Goal: Task Accomplishment & Management: Complete application form

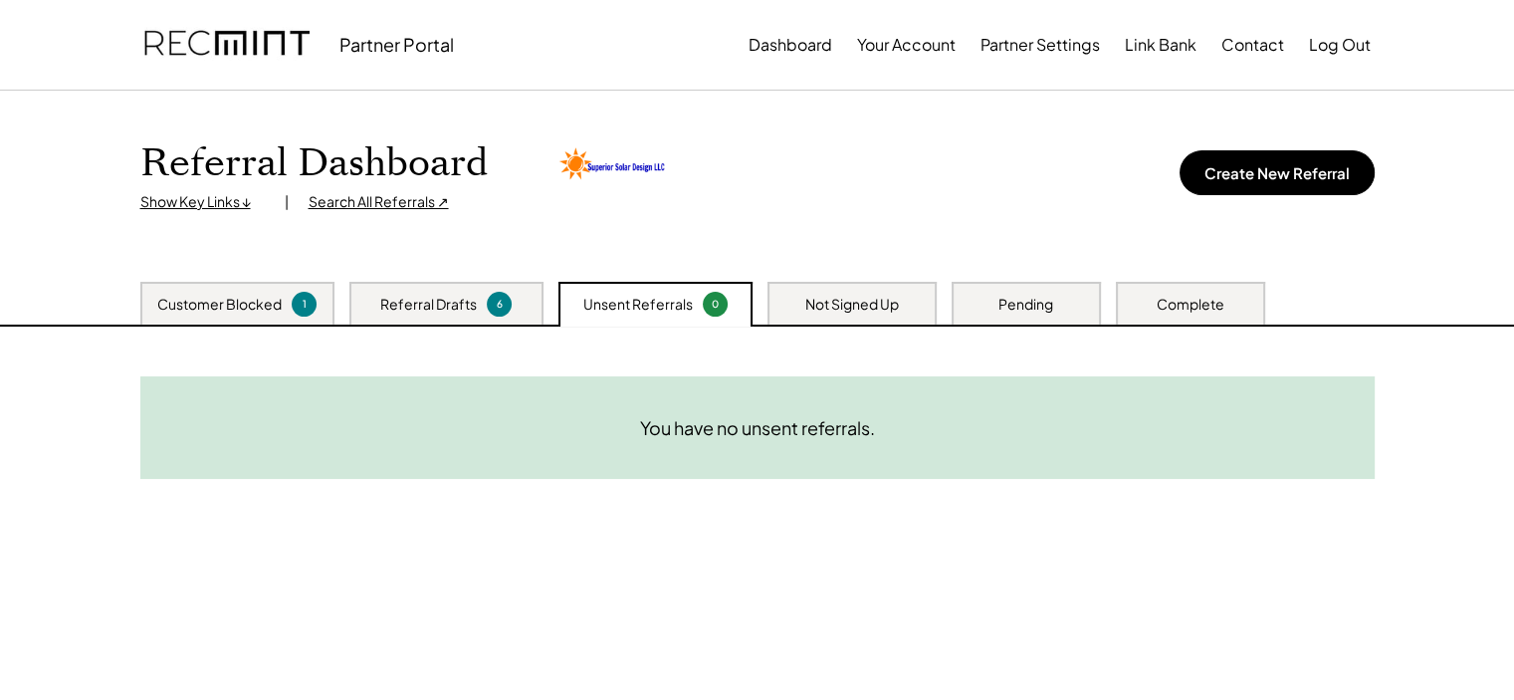
click at [218, 306] on div "Customer Blocked" at bounding box center [219, 305] width 124 height 20
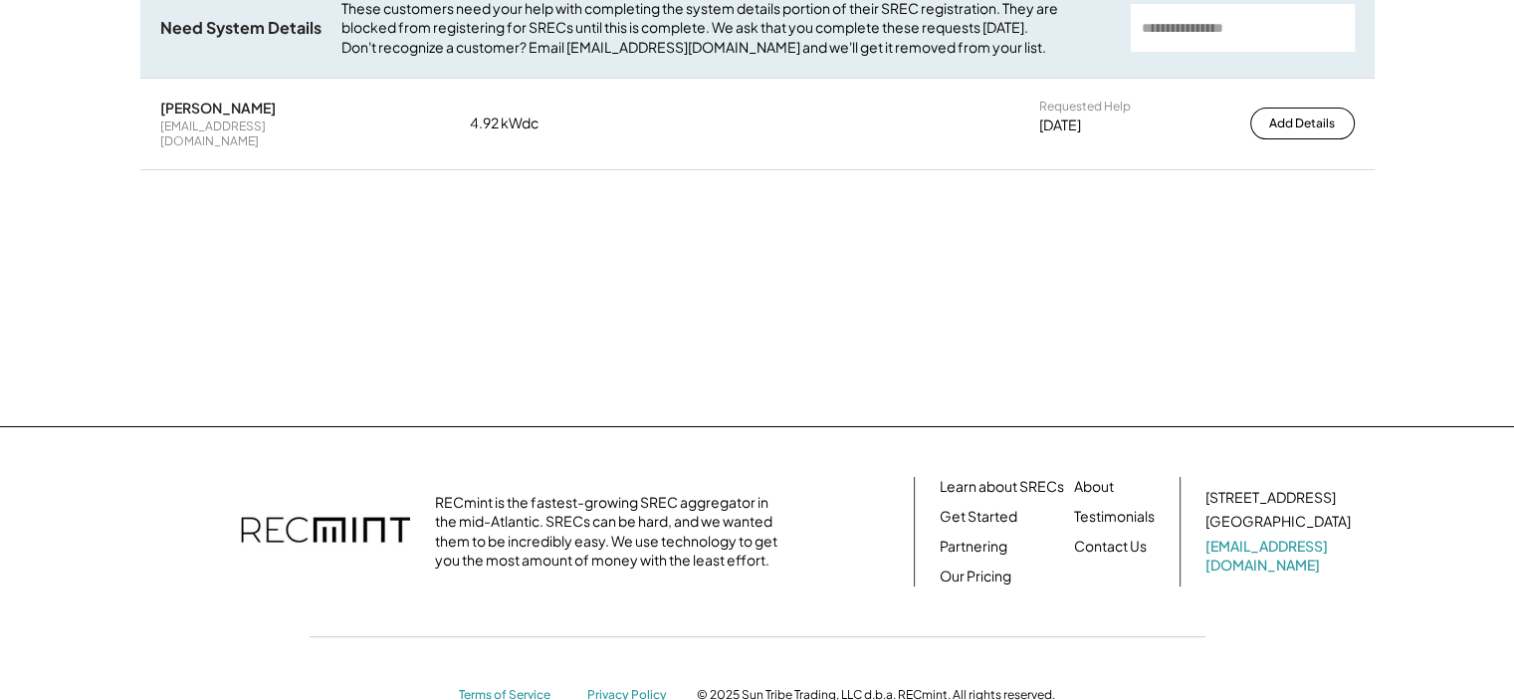
scroll to position [199, 0]
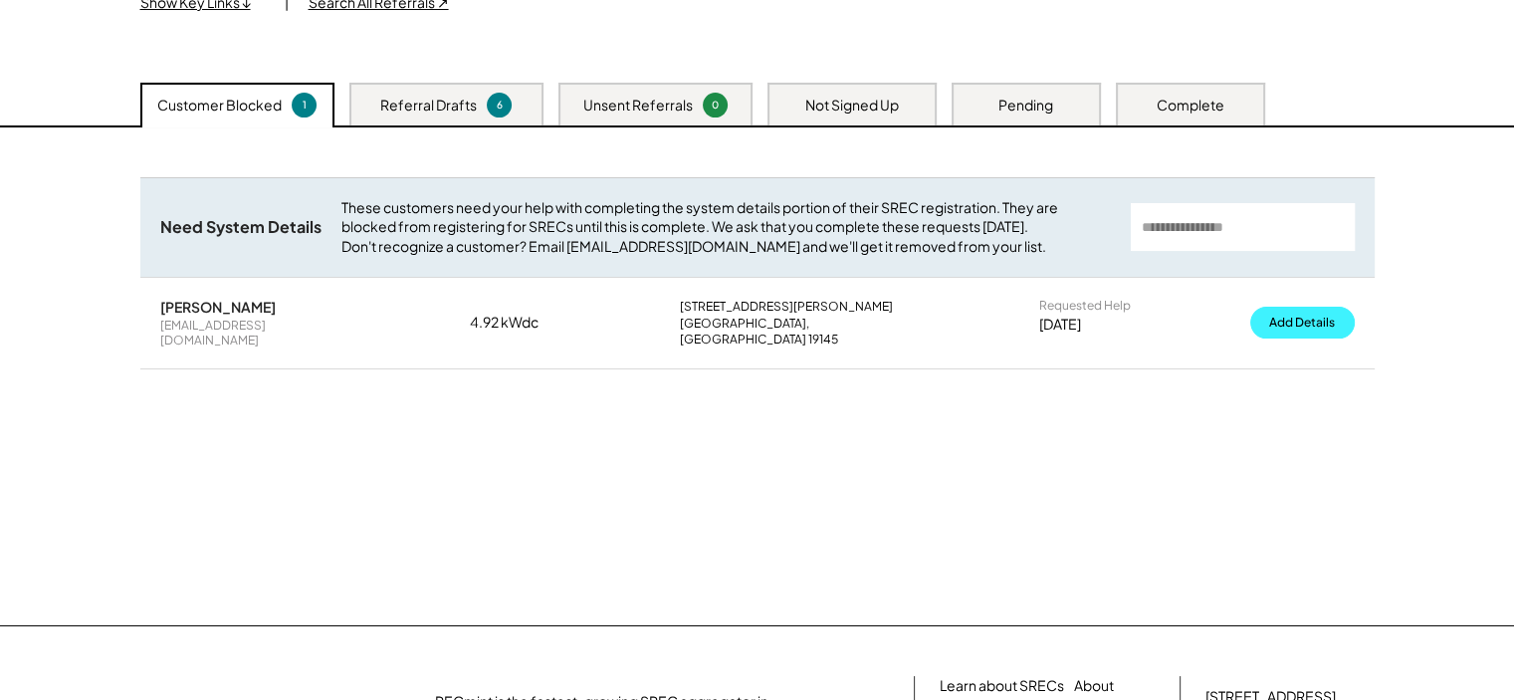
click at [1281, 330] on button "Add Details" at bounding box center [1302, 323] width 105 height 32
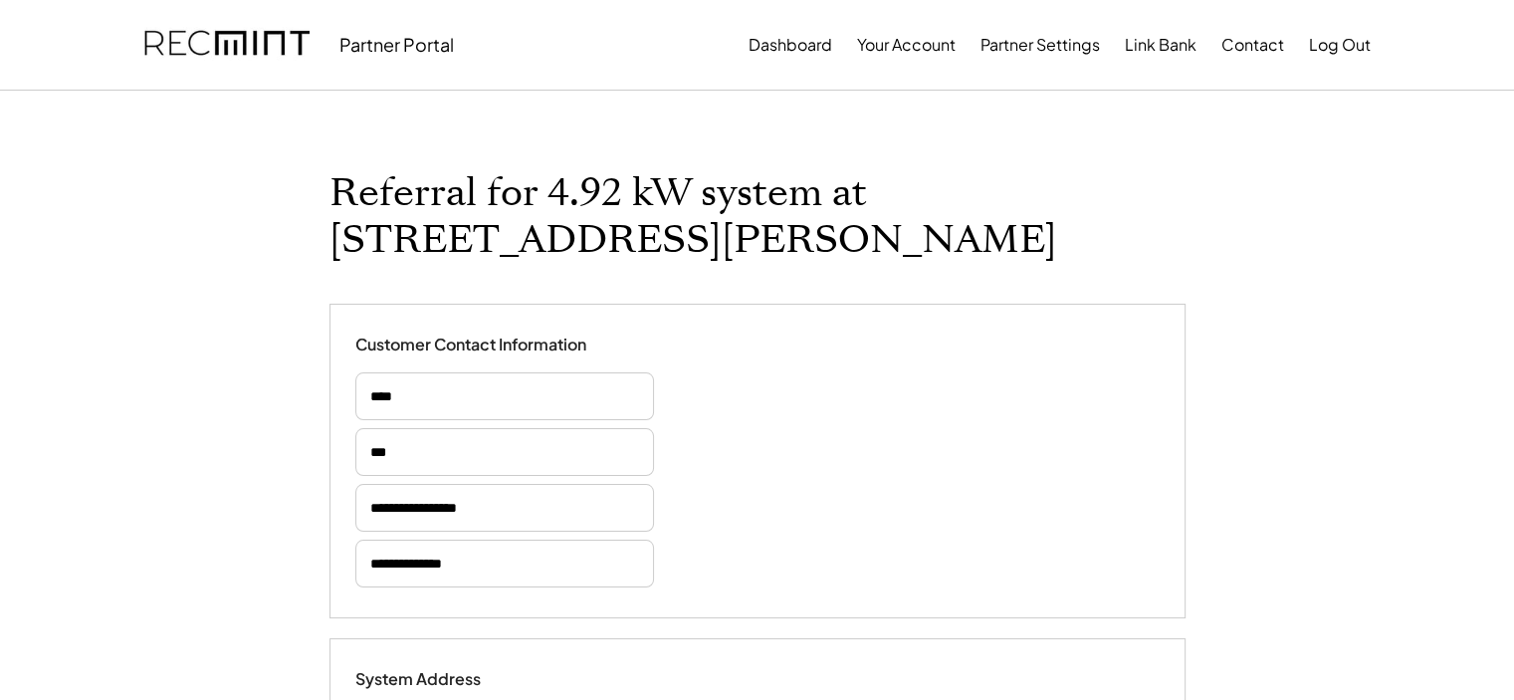
scroll to position [299, 0]
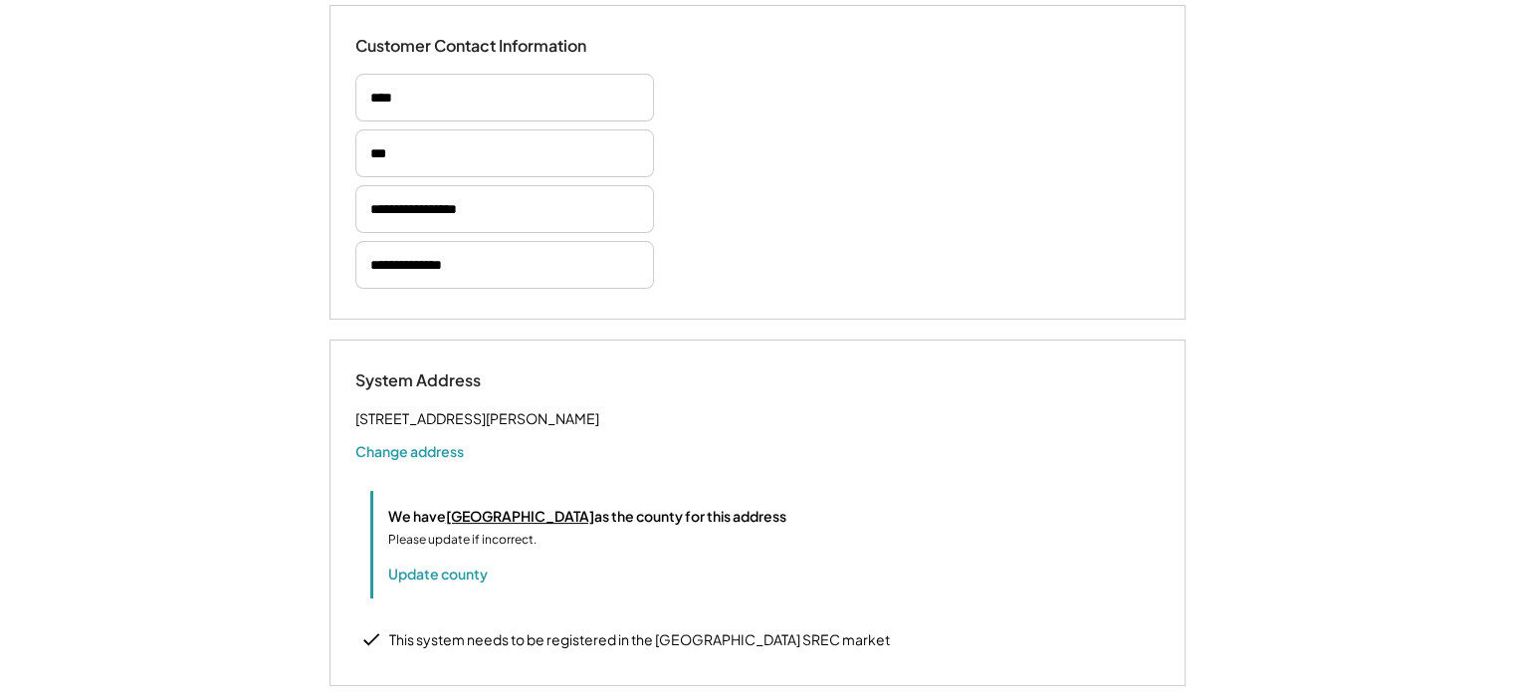
select select "*********"
select select "**********"
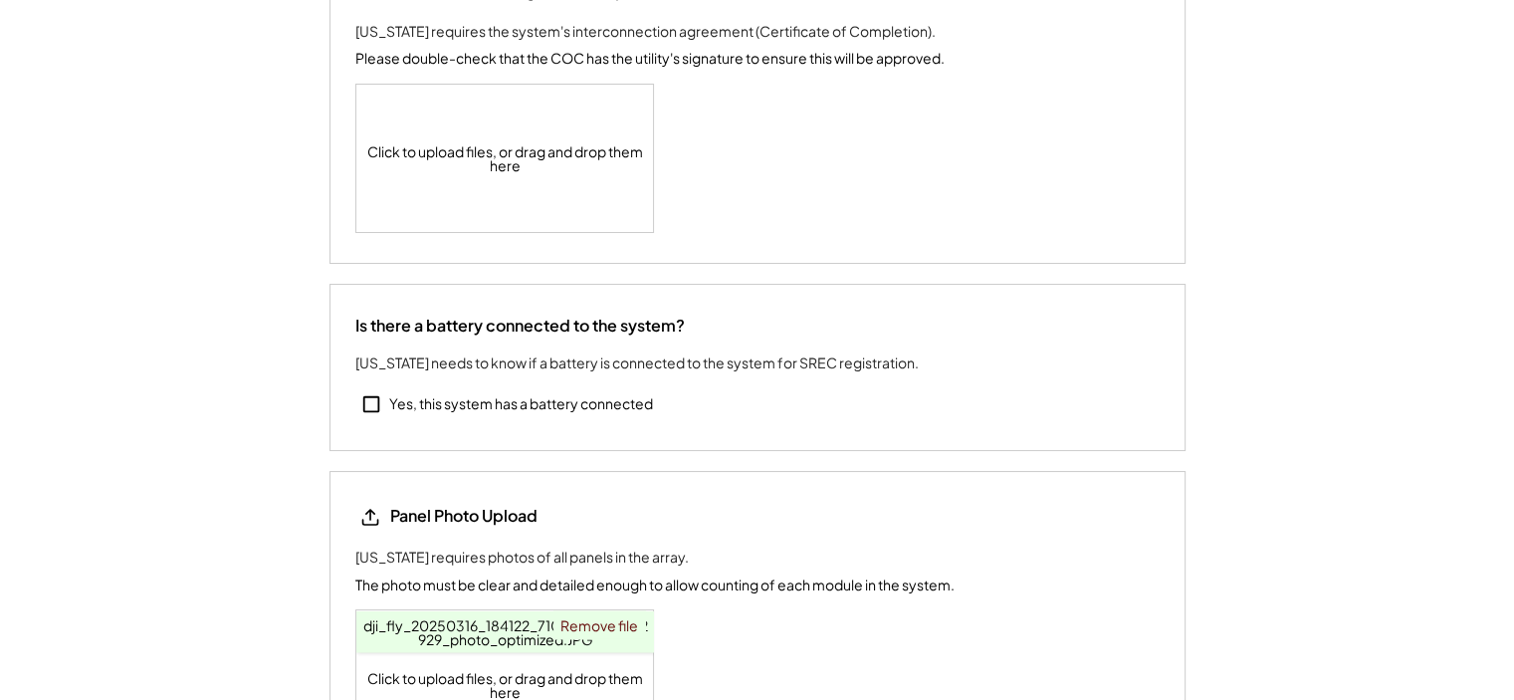
scroll to position [3185, 0]
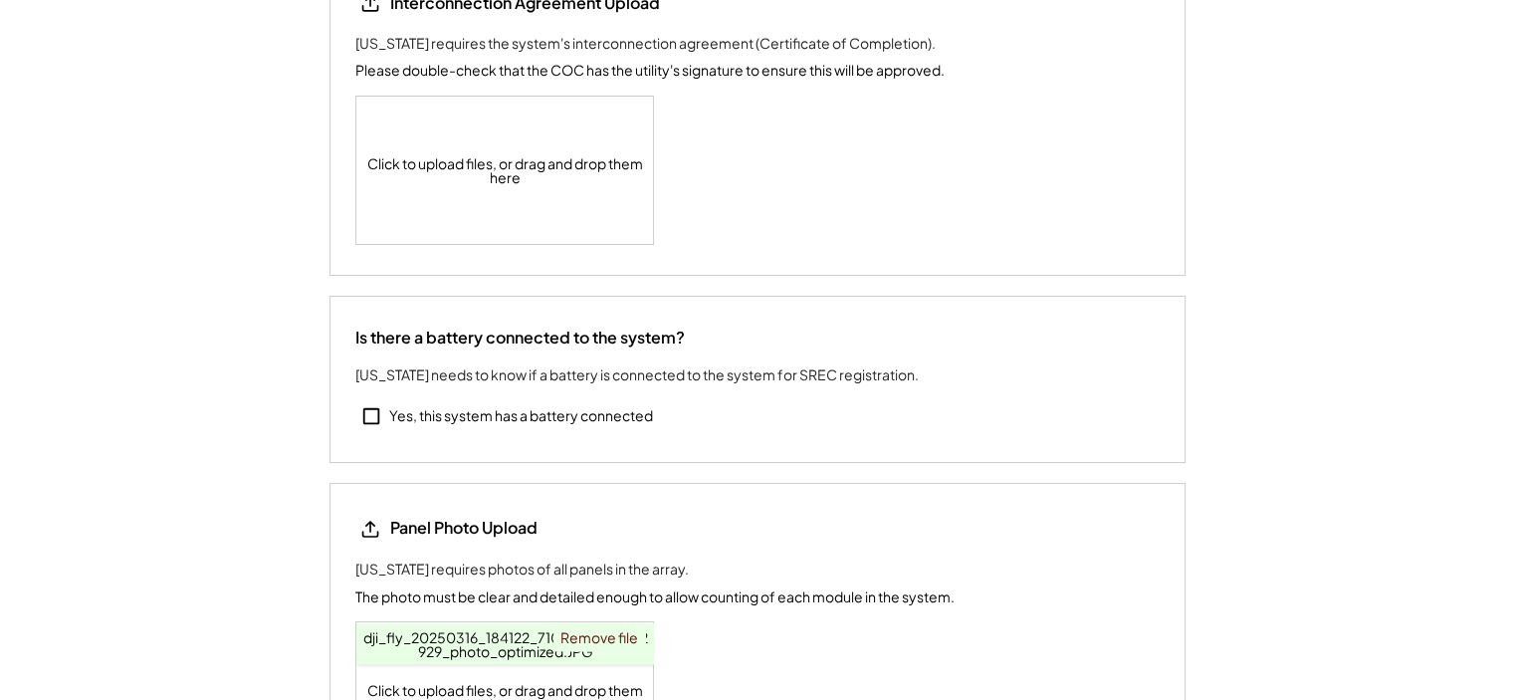
click at [465, 231] on div "Click to upload files, or drag and drop them here" at bounding box center [505, 170] width 299 height 147
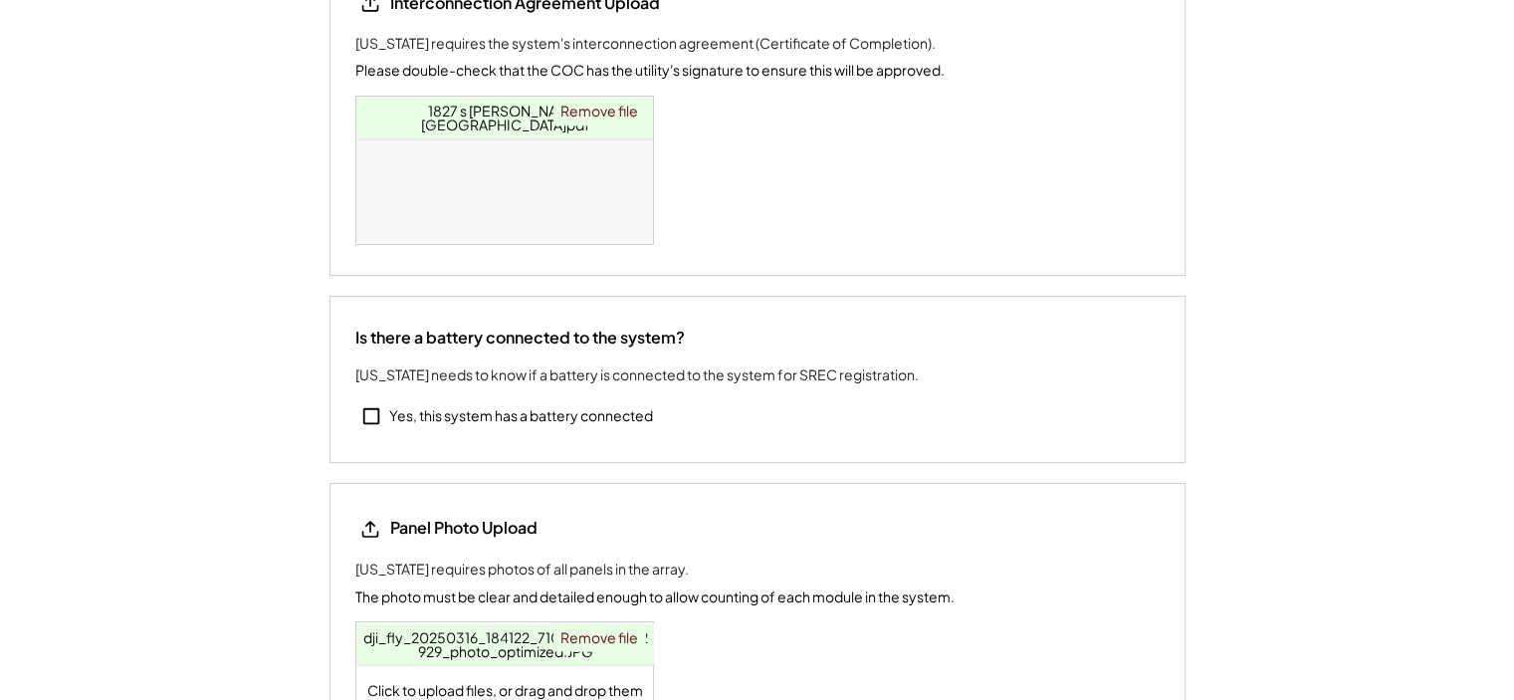
click at [482, 133] on span "1827 s chadwick.pdf" at bounding box center [505, 118] width 169 height 32
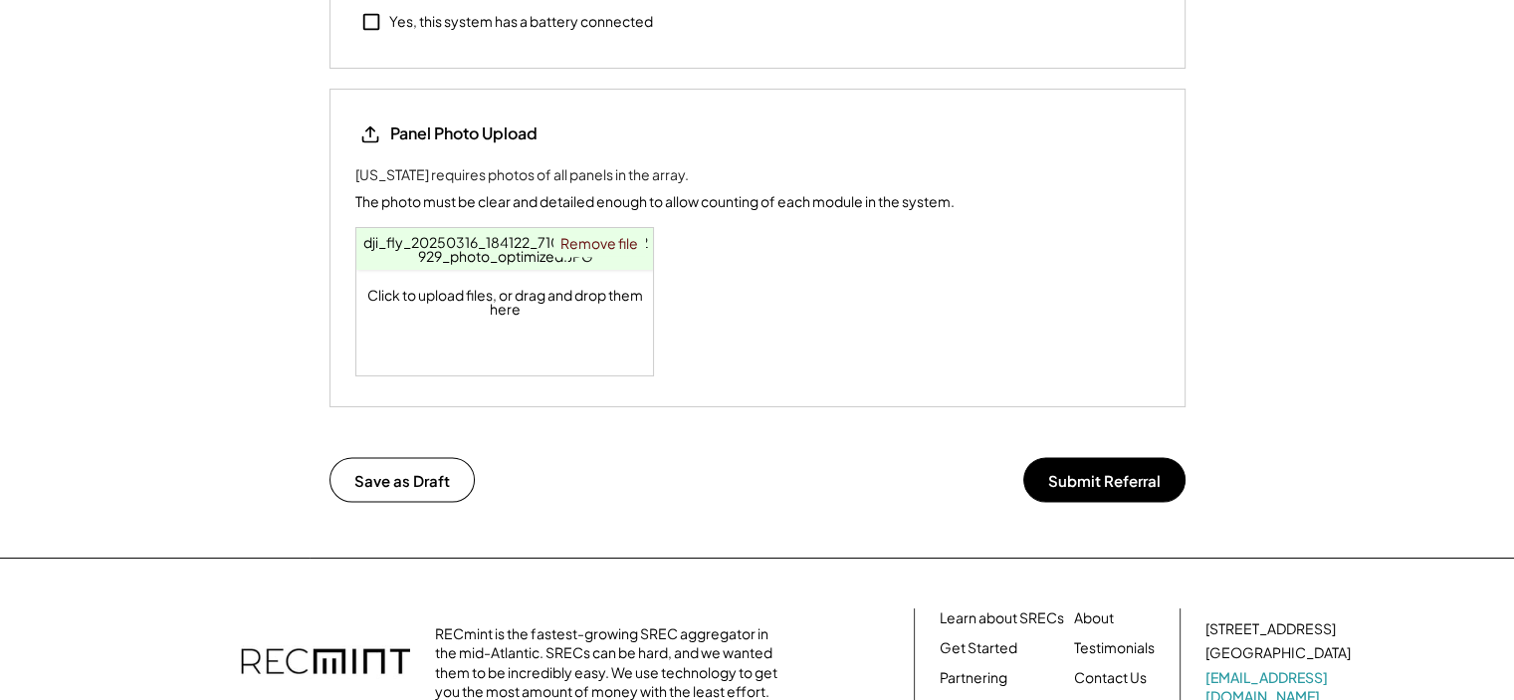
scroll to position [3583, 0]
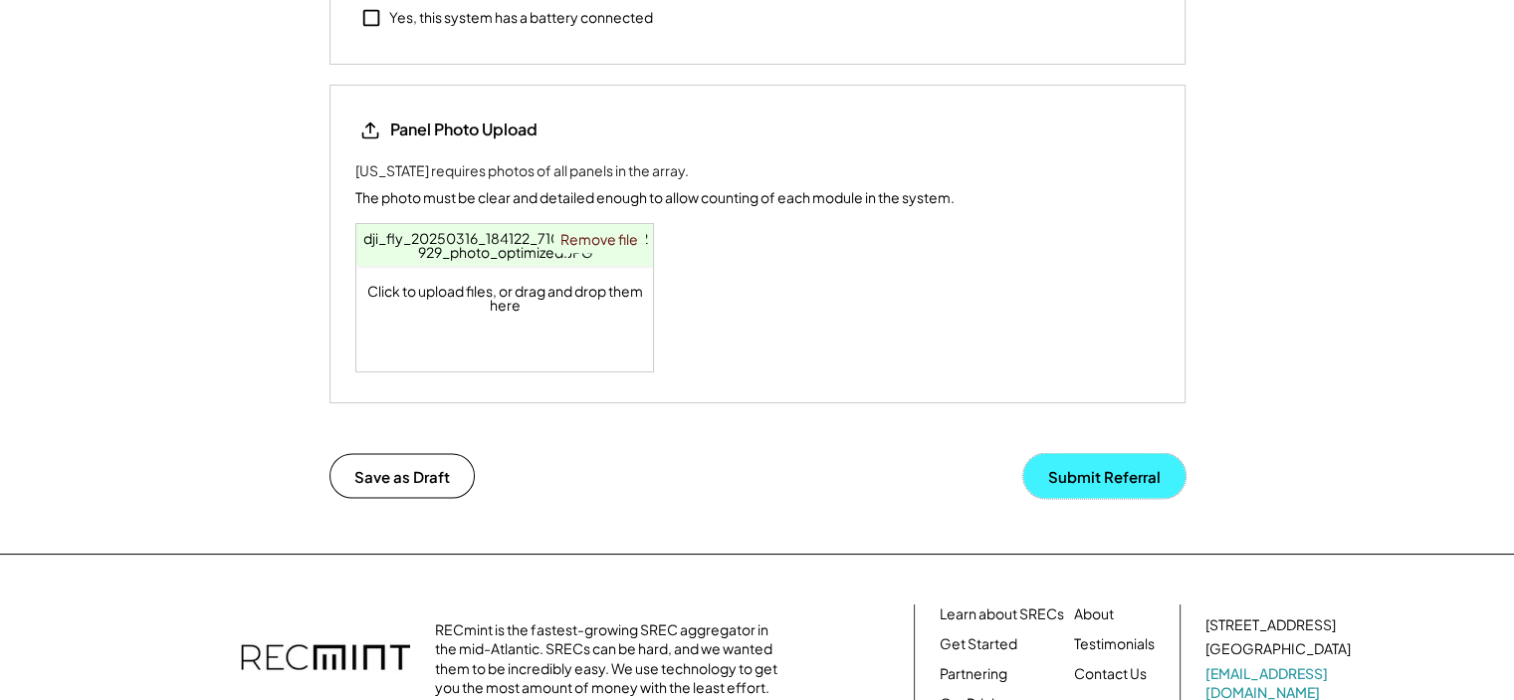
click at [1095, 498] on button "Submit Referral" at bounding box center [1104, 475] width 162 height 45
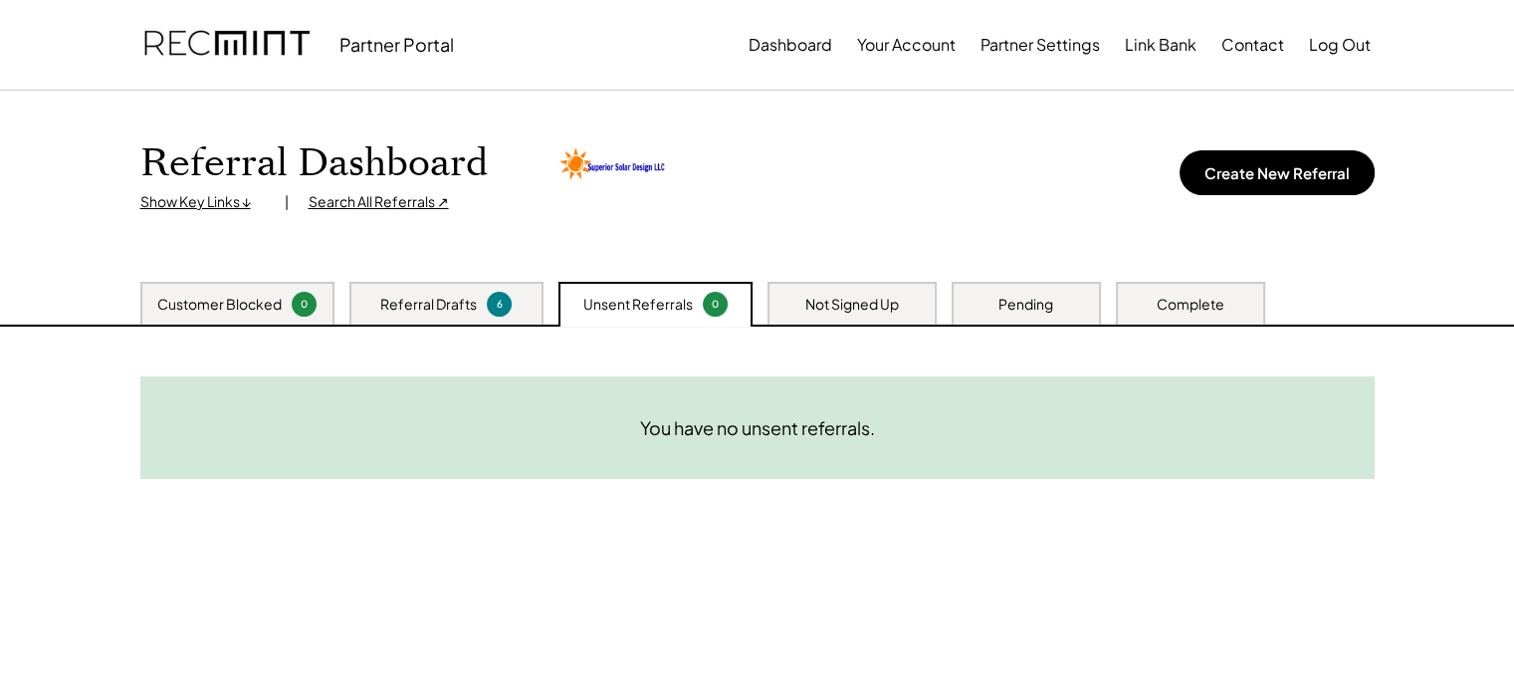
click at [406, 296] on div "Referral Drafts" at bounding box center [428, 305] width 97 height 20
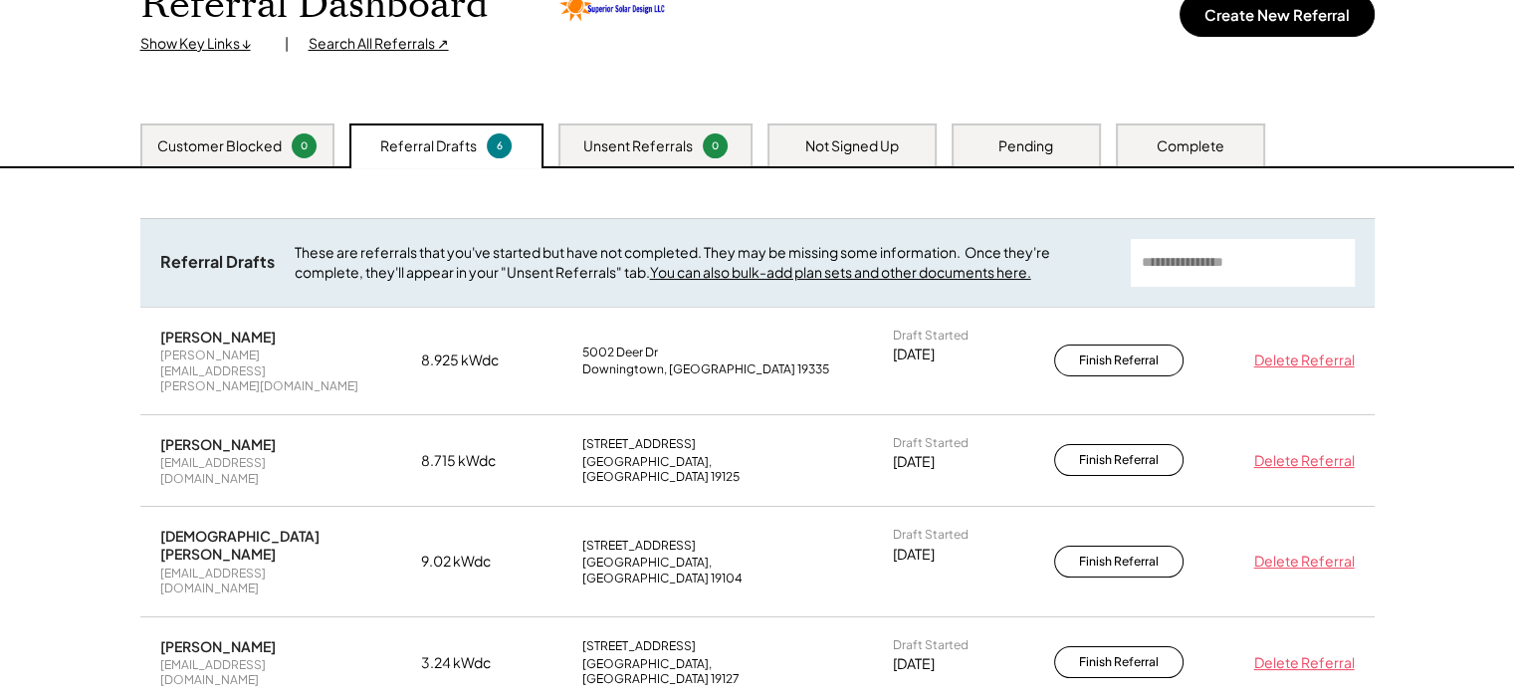
scroll to position [100, 0]
